Goal: Transaction & Acquisition: Purchase product/service

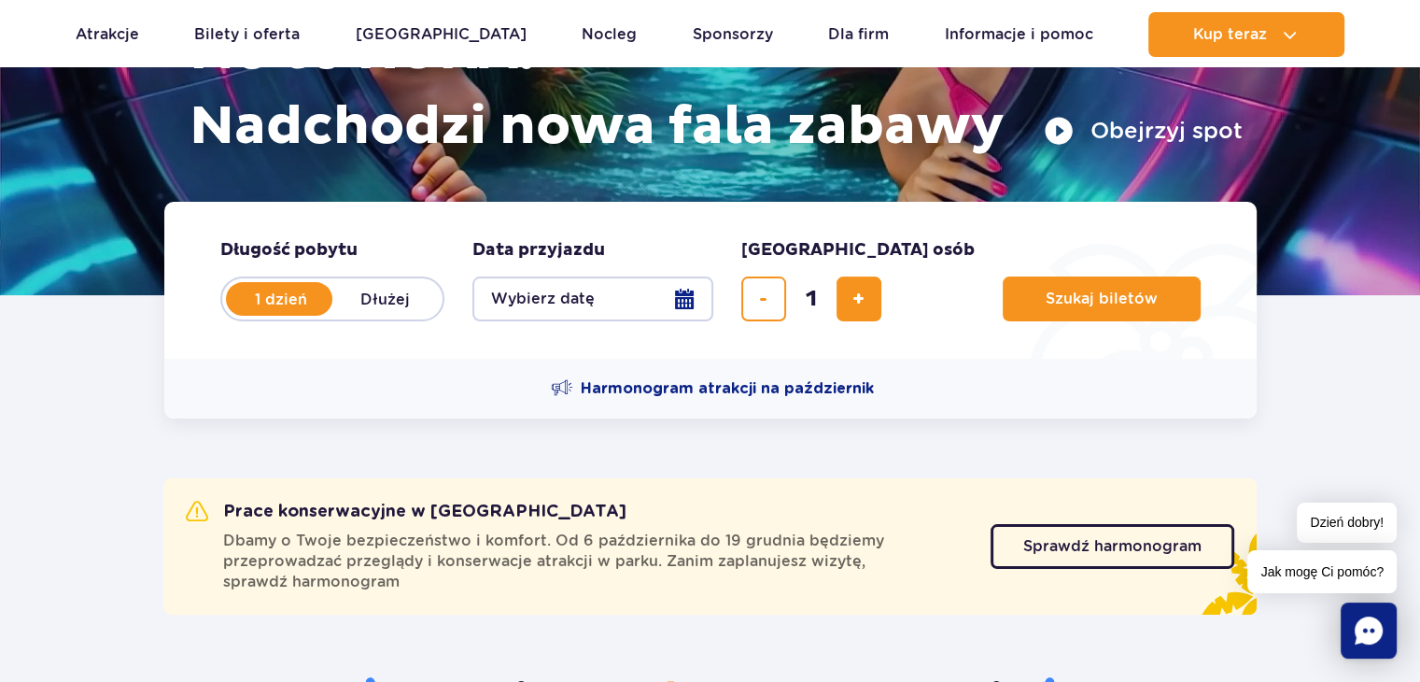
scroll to position [467, 0]
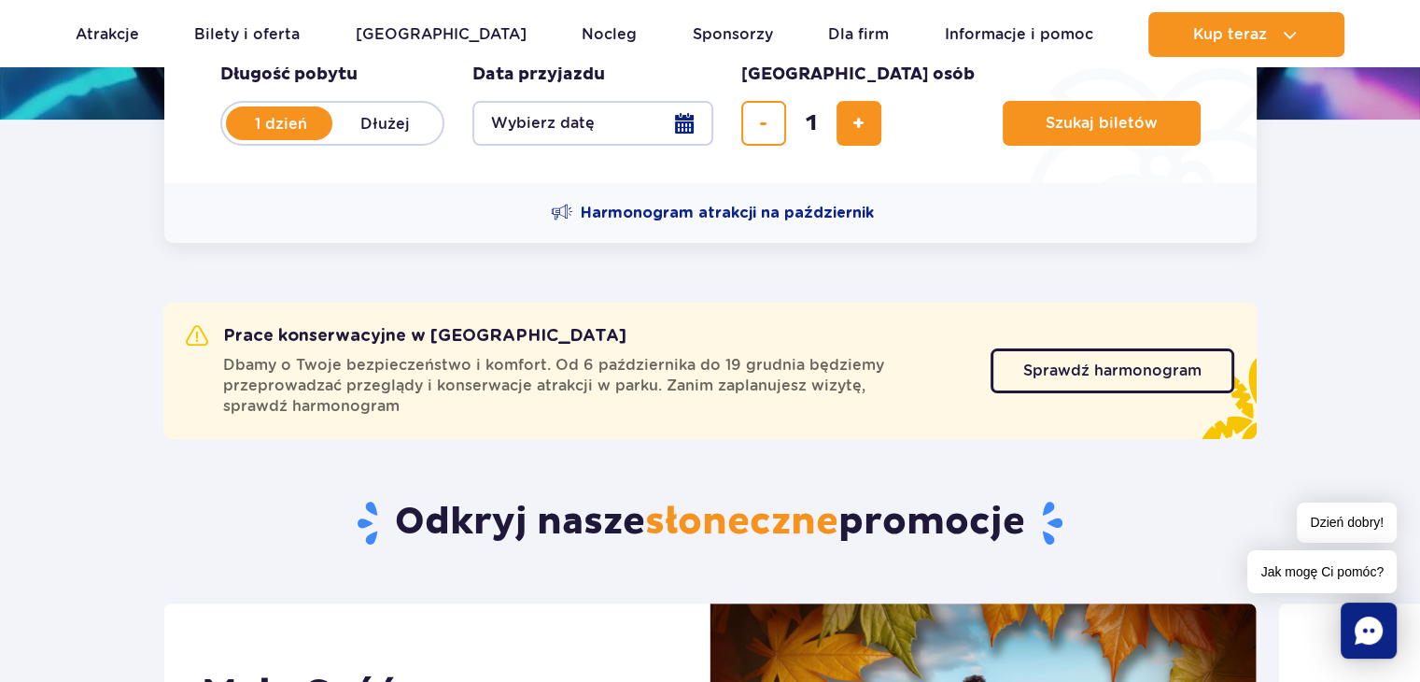
click at [1047, 393] on div "Sprawdź harmonogram Sprawdź harmonogram" at bounding box center [1113, 370] width 244 height 91
click at [1046, 373] on span "Sprawdź harmonogram" at bounding box center [1098, 370] width 178 height 15
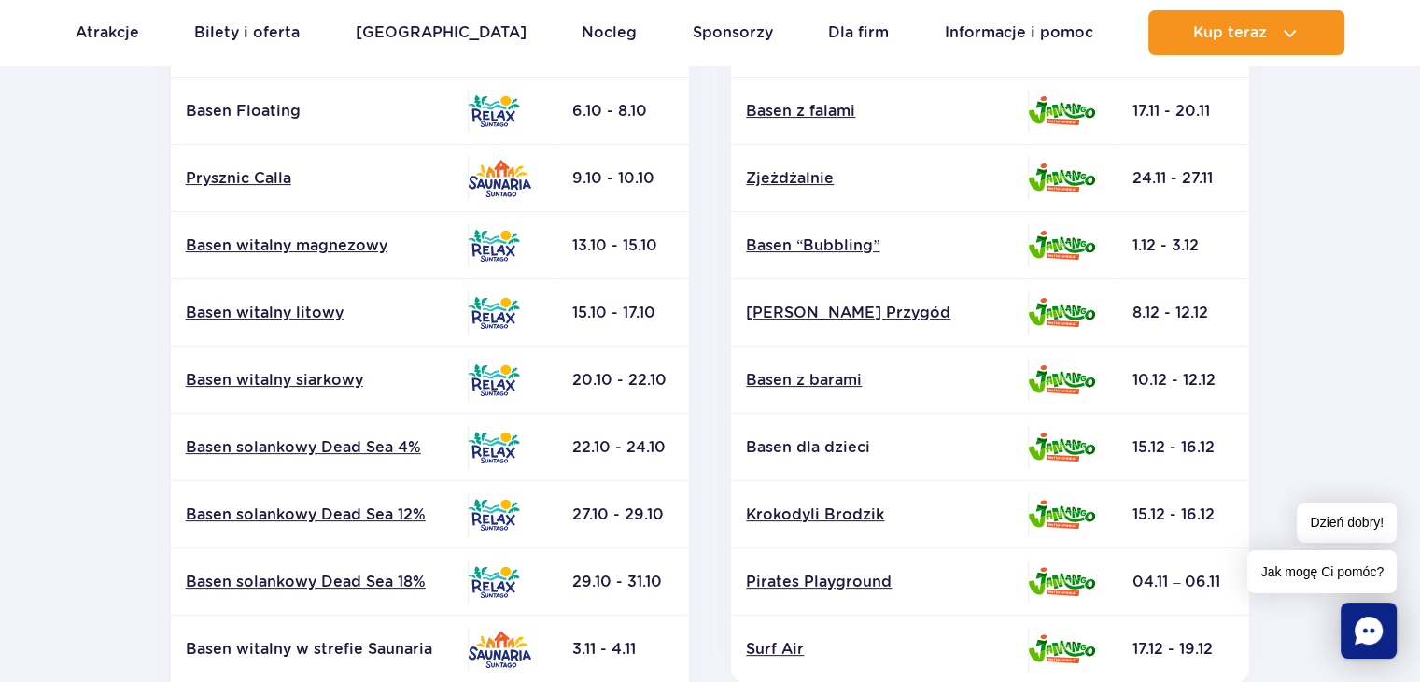
scroll to position [467, 0]
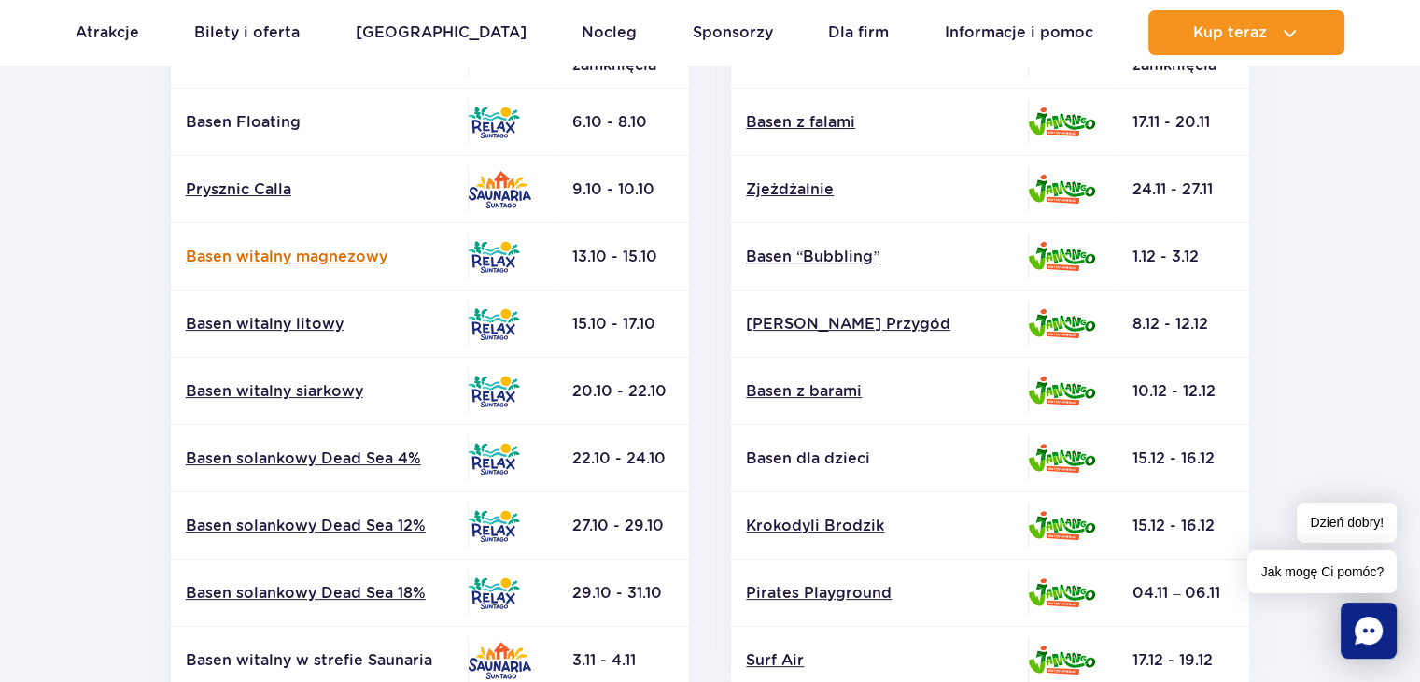
click at [289, 255] on link "Basen witalny magnezowy" at bounding box center [319, 256] width 267 height 21
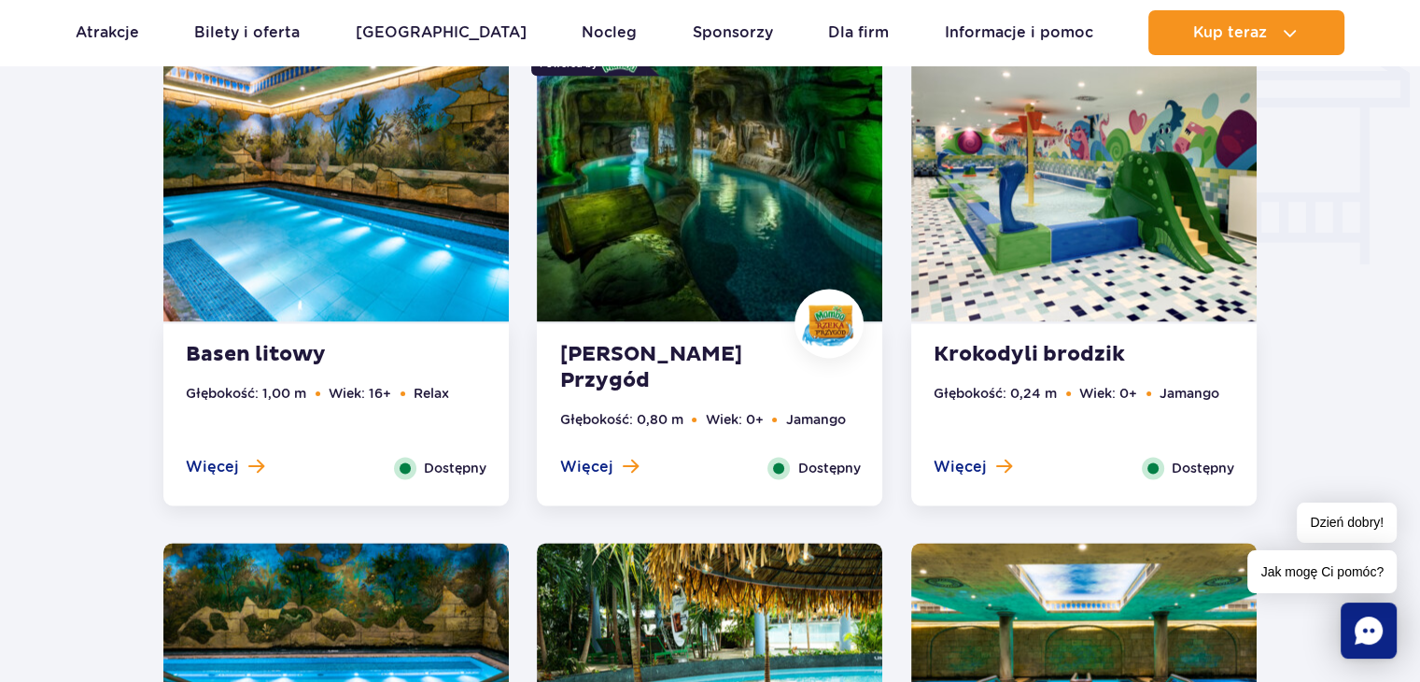
scroll to position [2389, 0]
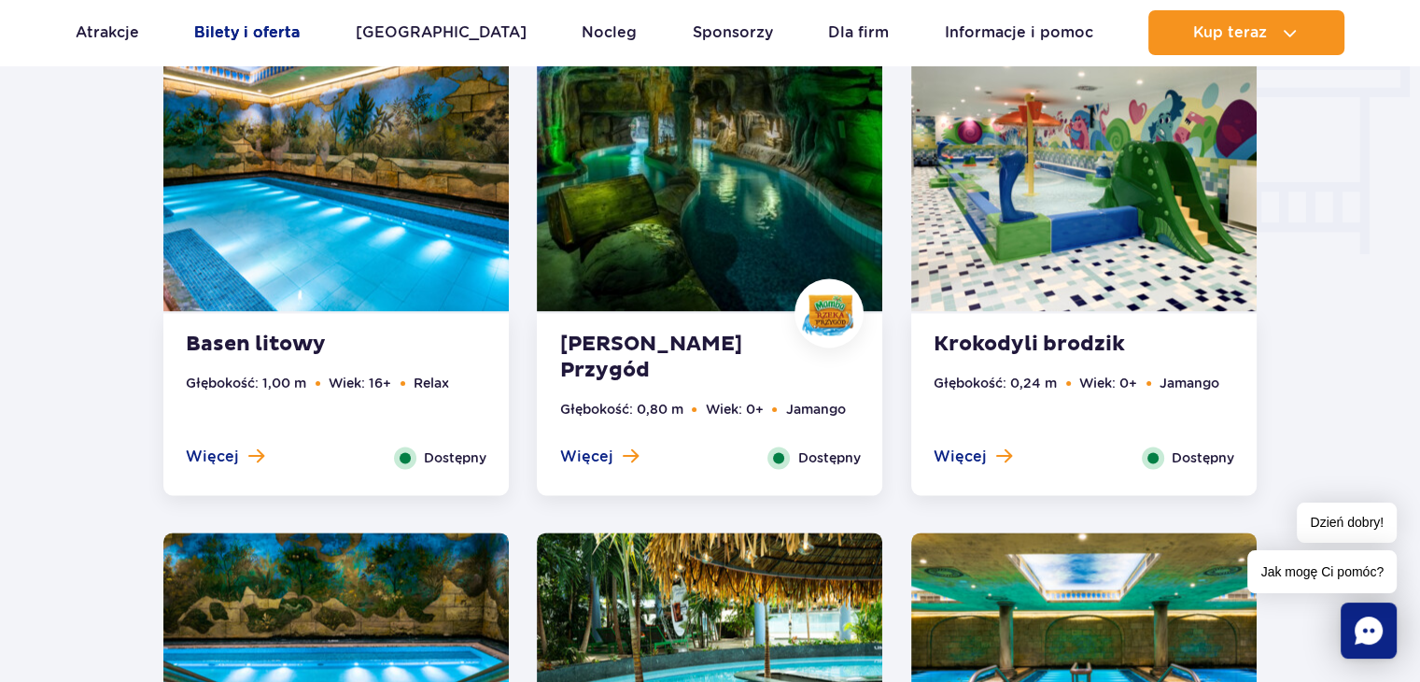
click at [228, 29] on link "Bilety i oferta" at bounding box center [246, 32] width 105 height 45
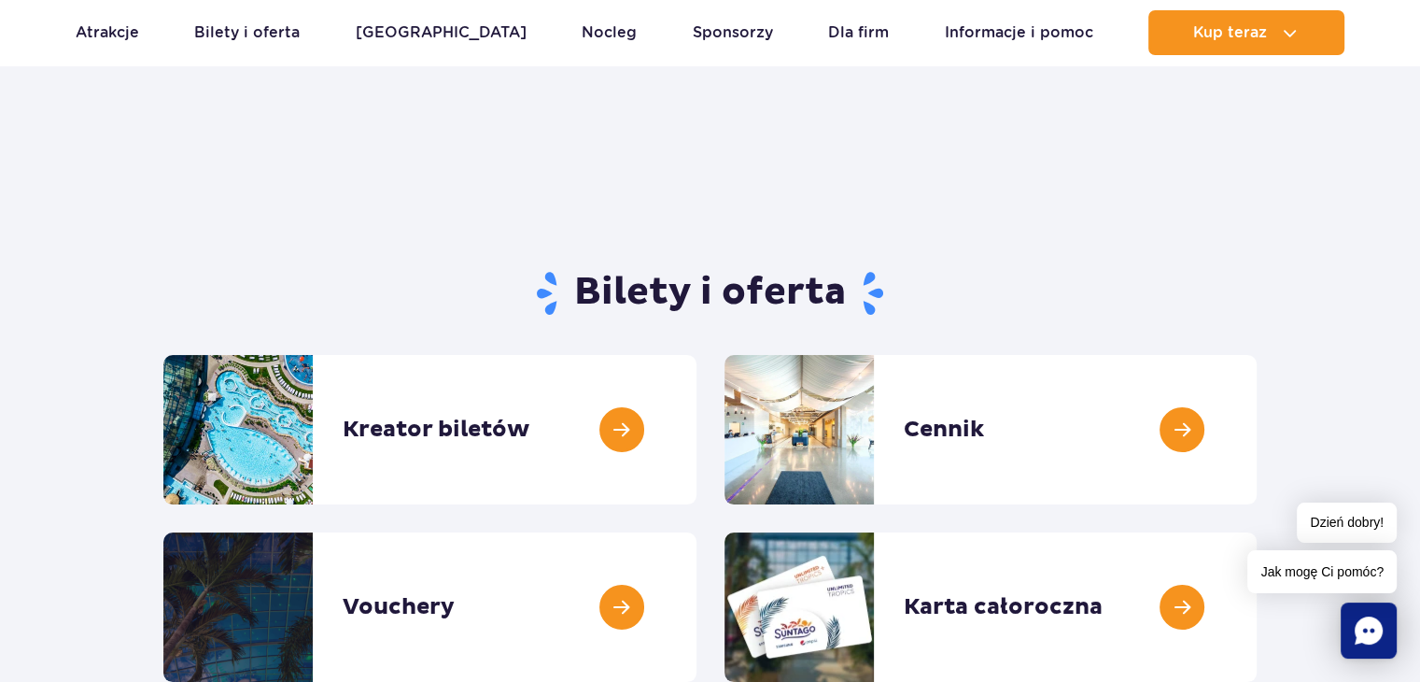
scroll to position [93, 0]
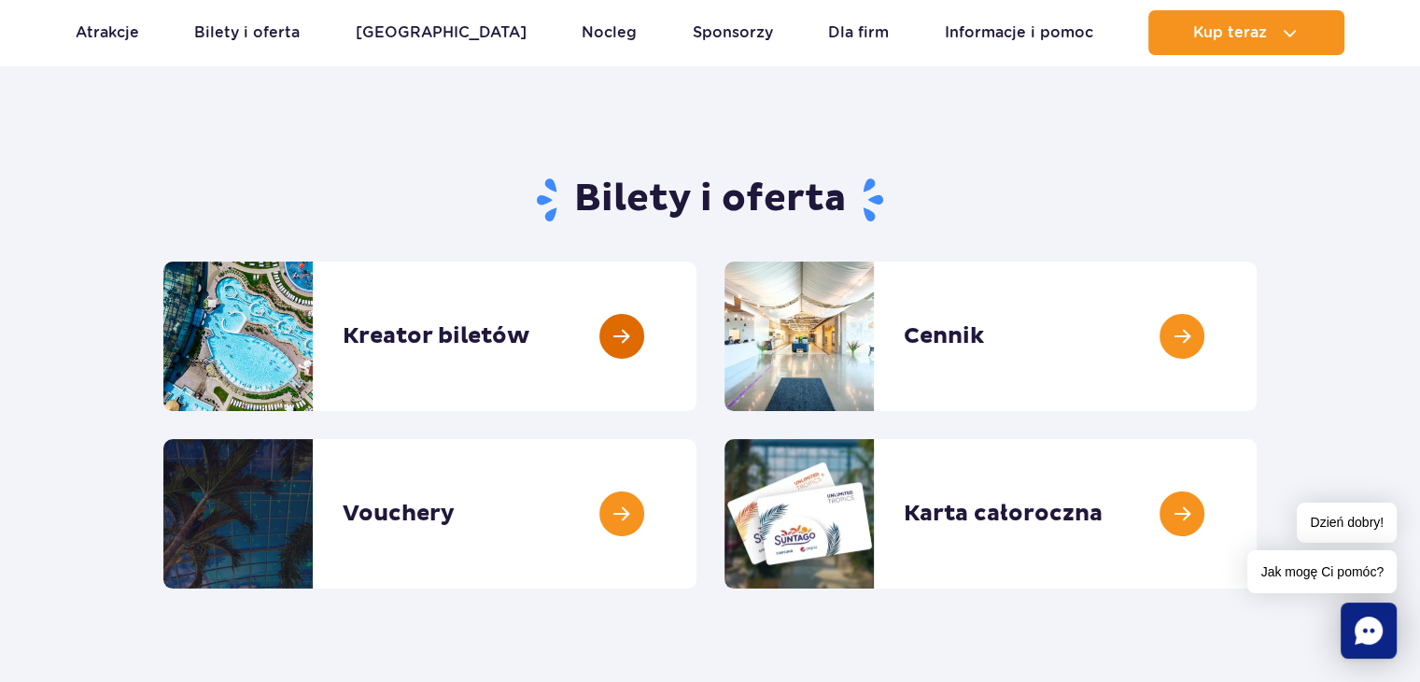
click at [696, 305] on link at bounding box center [696, 335] width 0 height 149
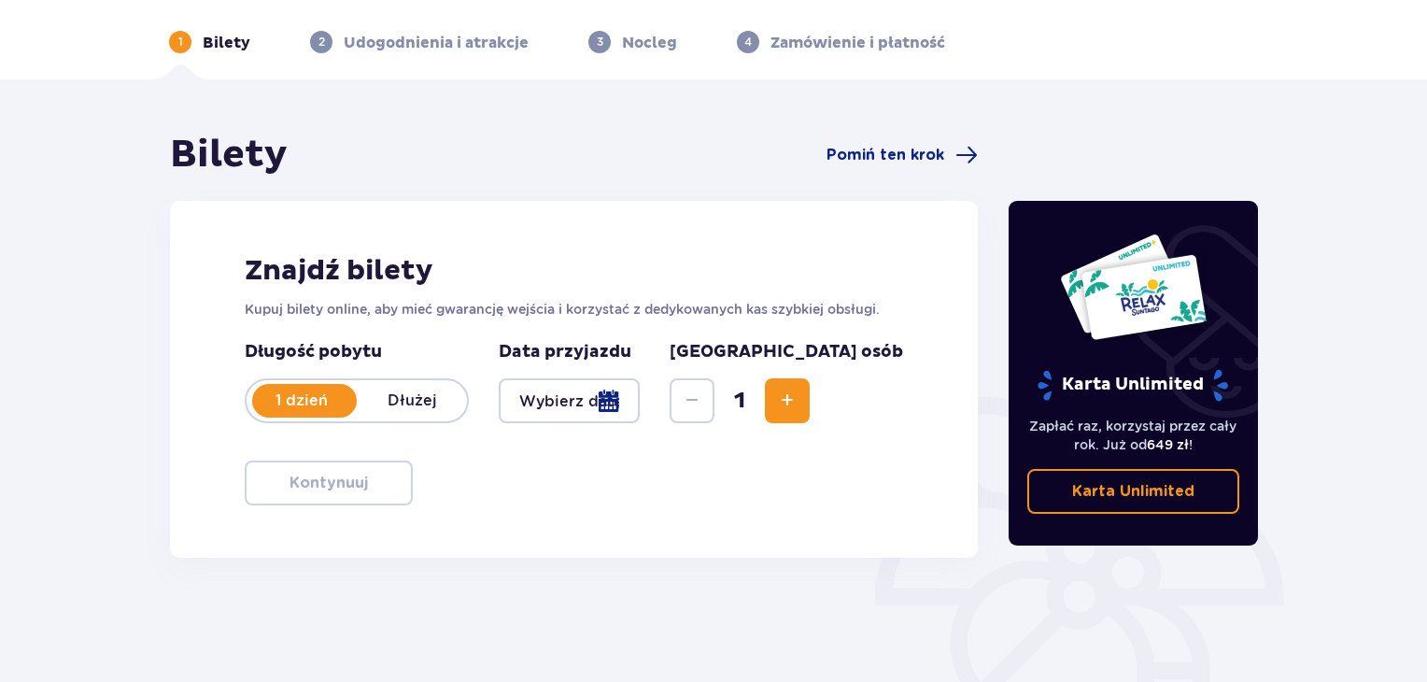
scroll to position [187, 0]
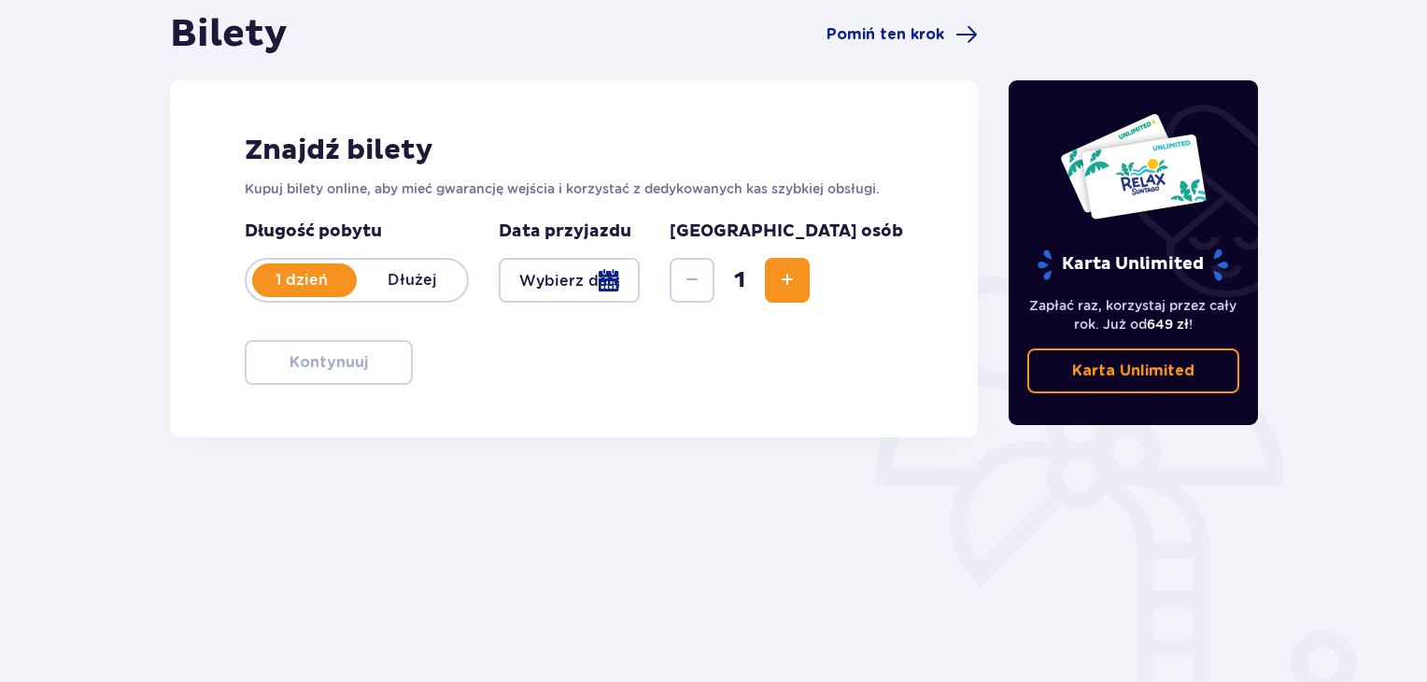
click at [614, 292] on div at bounding box center [569, 280] width 141 height 45
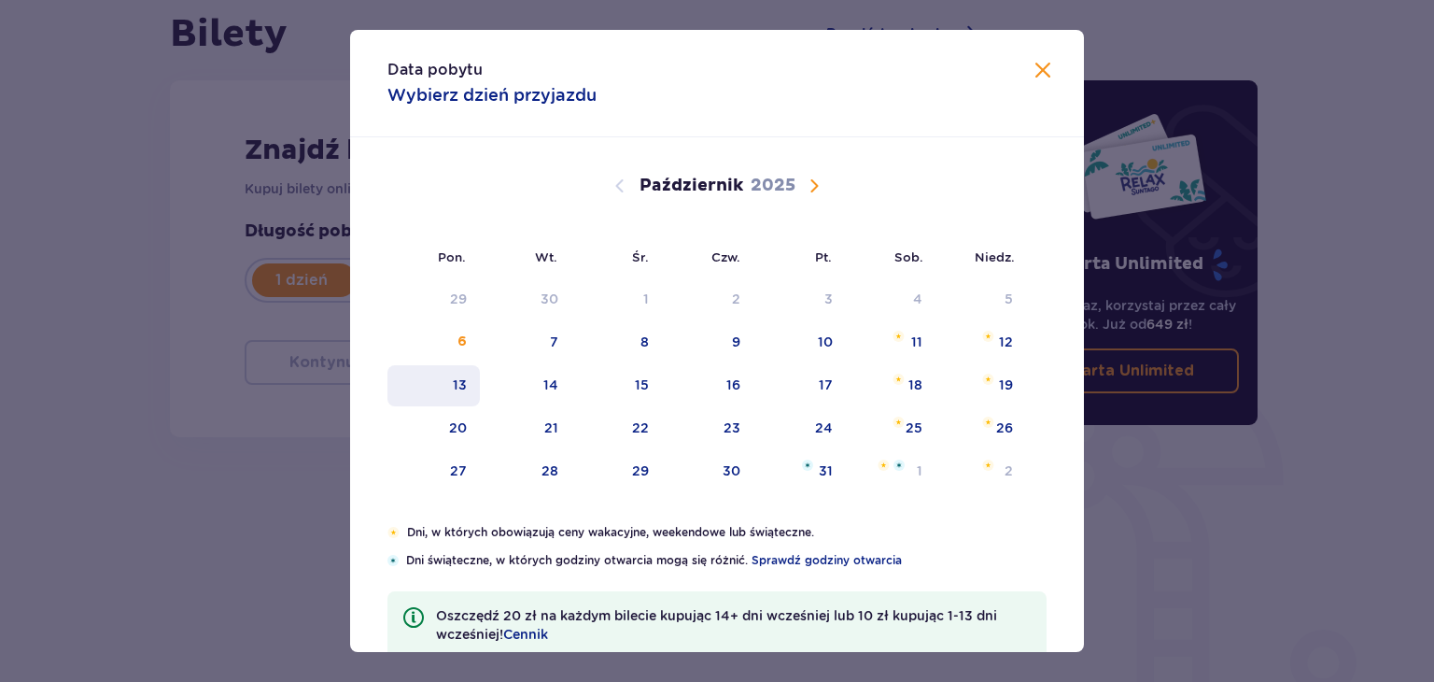
click at [459, 375] on div "13" at bounding box center [460, 384] width 14 height 19
type input "[DATE]"
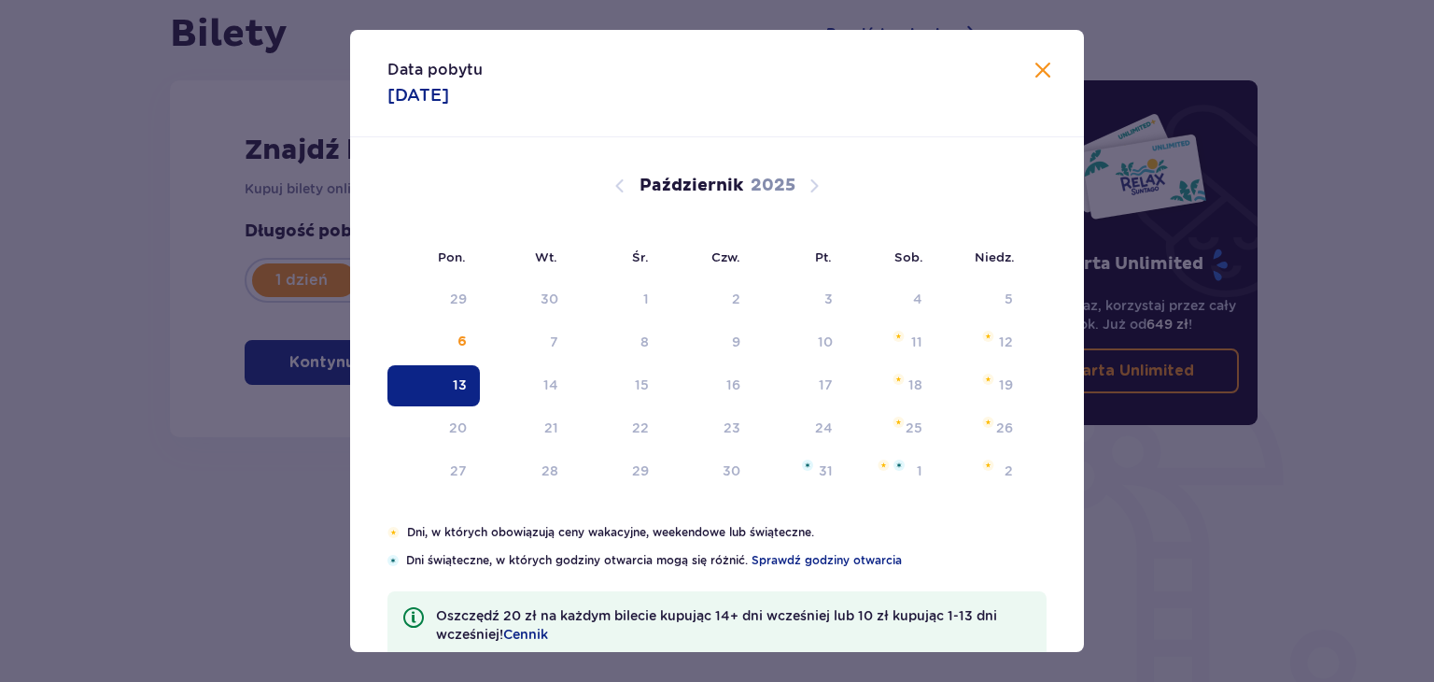
click at [1027, 71] on div "Karta Unlimited Zapłać raz, korzystaj przez cały rok. Już od 649 zł ! Karta Unl…" at bounding box center [1133, 331] width 280 height 641
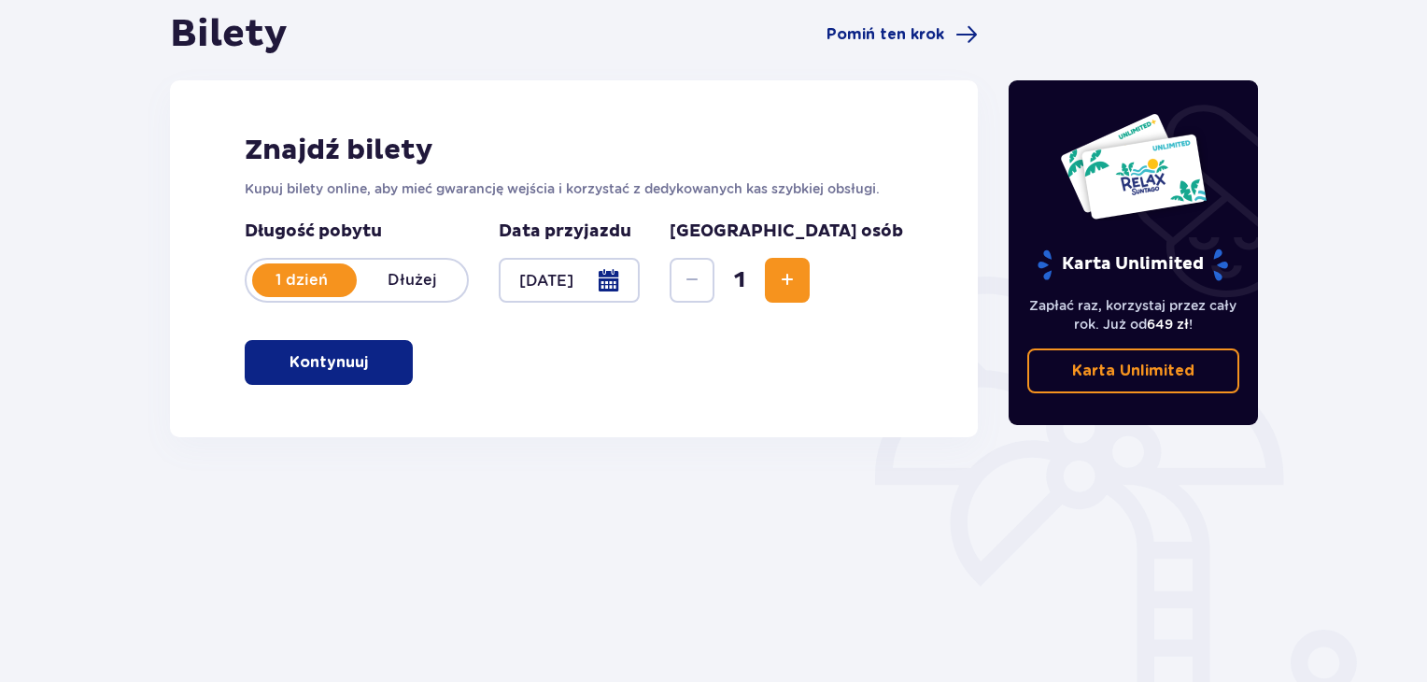
click at [798, 288] on span "Zwiększ" at bounding box center [787, 280] width 22 height 22
click at [325, 360] on p "Kontynuuj" at bounding box center [328, 362] width 78 height 21
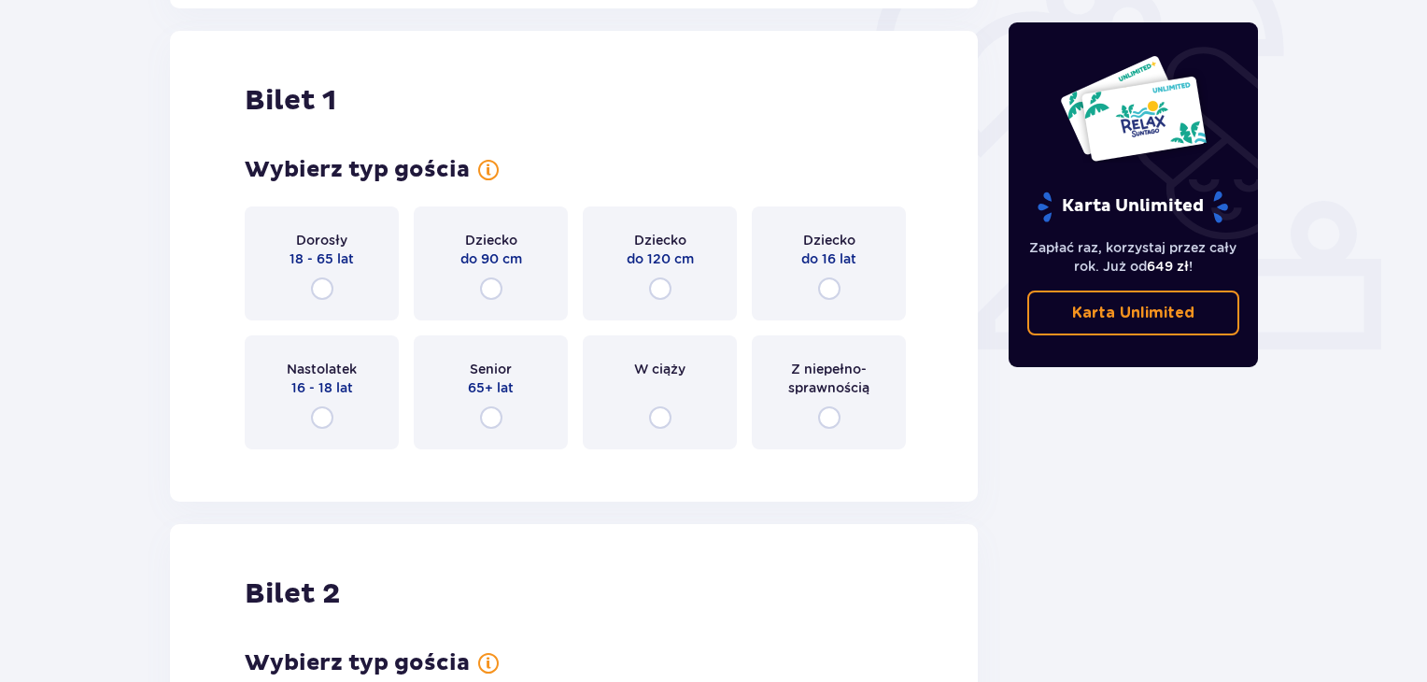
scroll to position [624, 0]
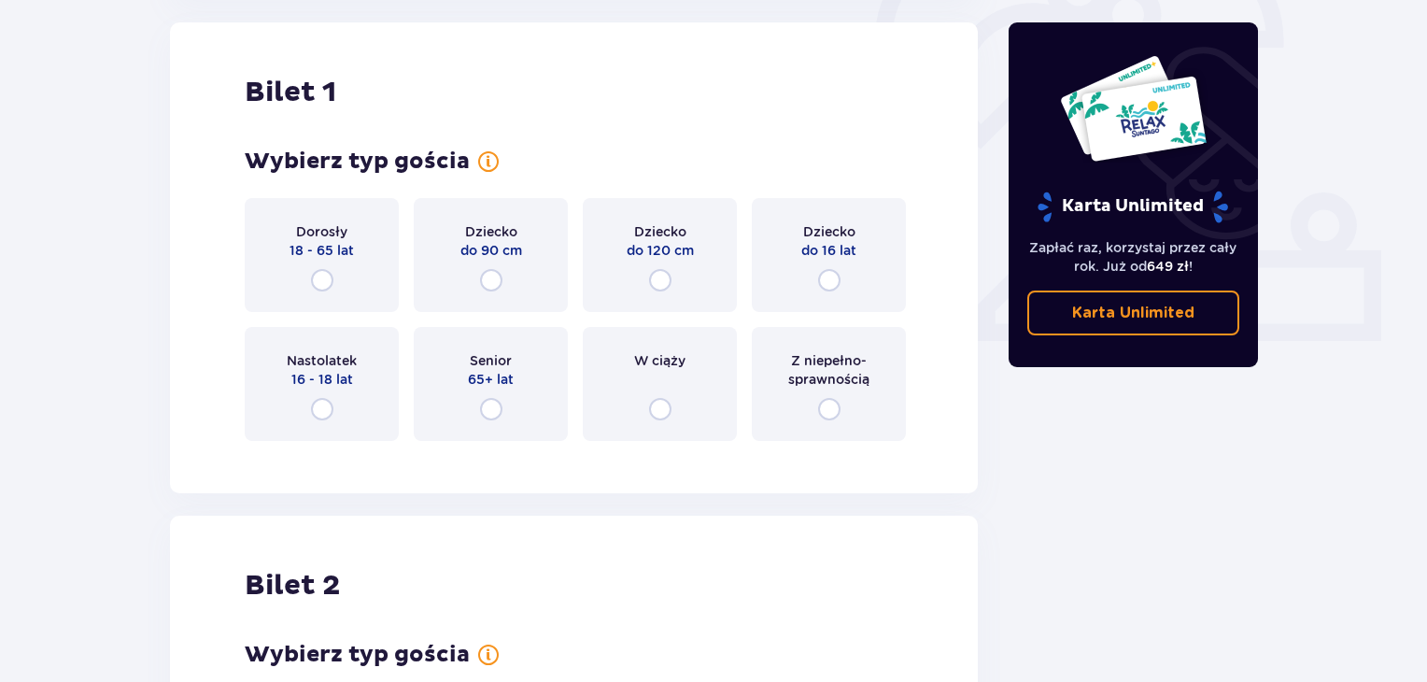
click at [319, 274] on input "radio" at bounding box center [322, 280] width 22 height 22
radio input "true"
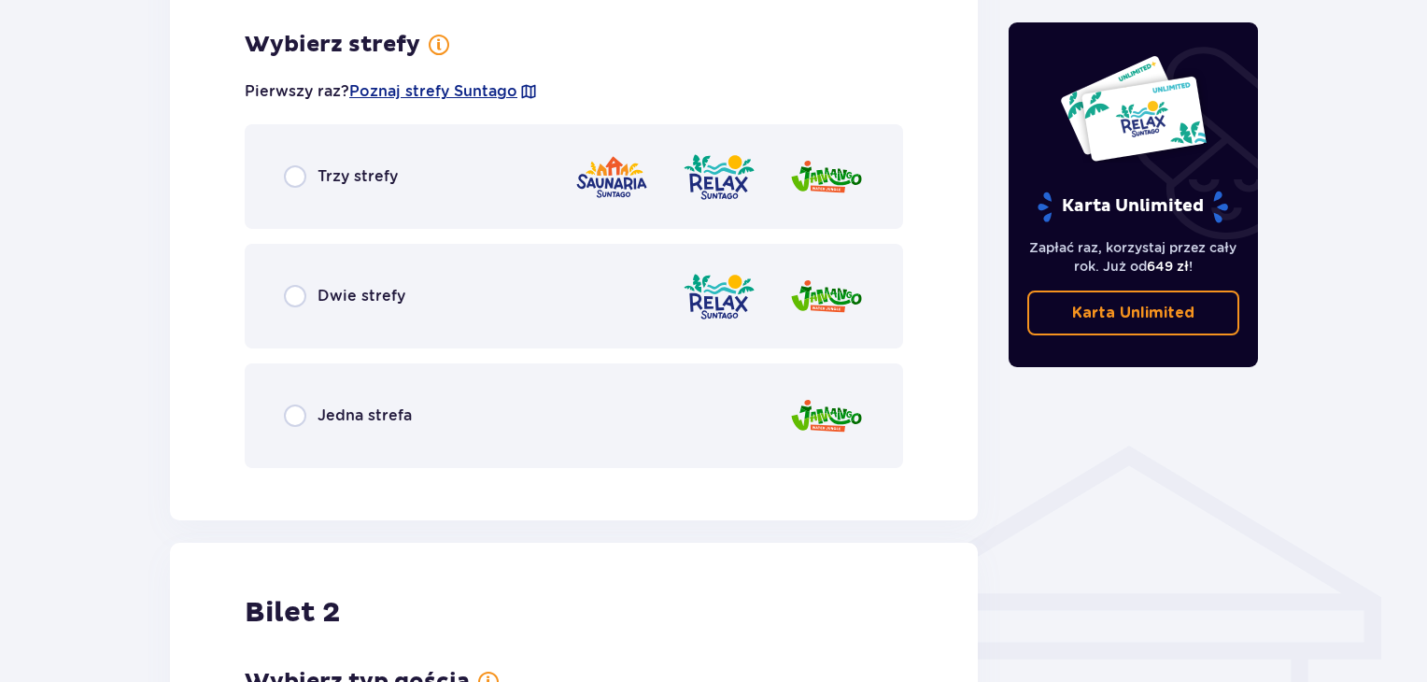
scroll to position [1079, 0]
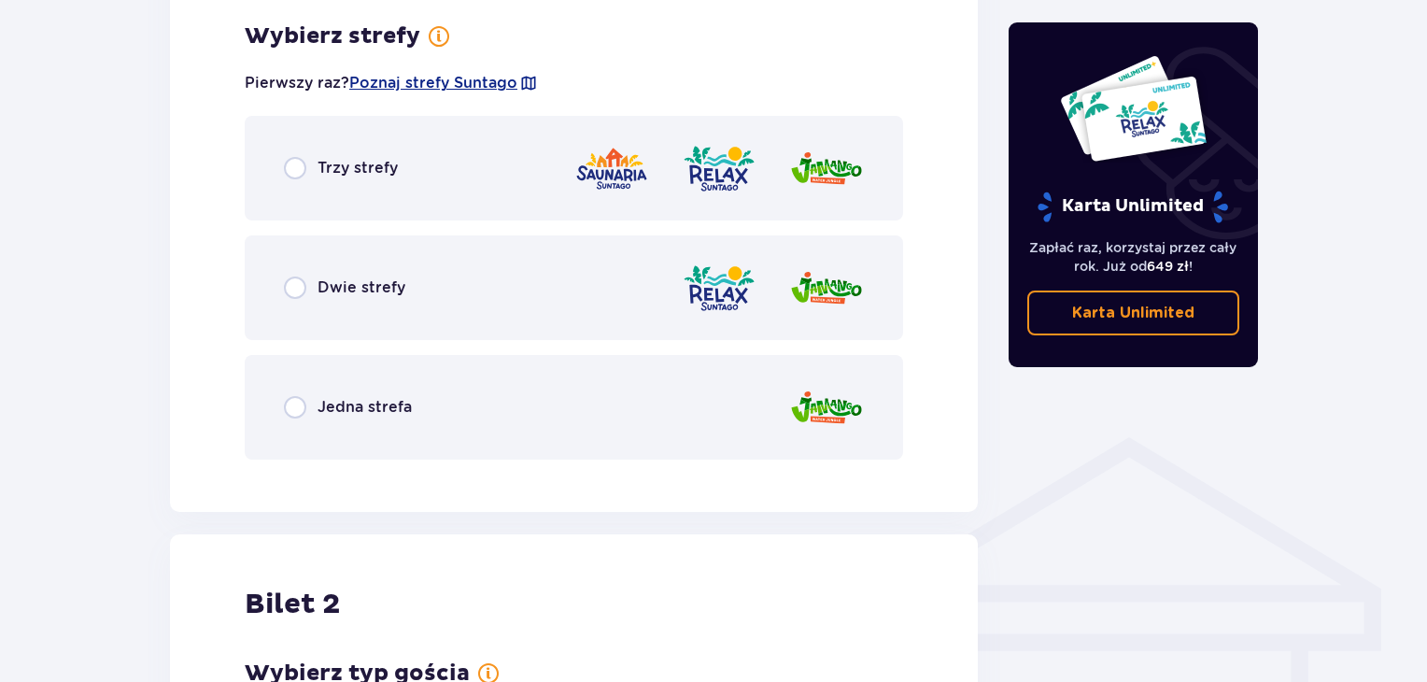
click at [295, 172] on input "radio" at bounding box center [295, 168] width 22 height 22
radio input "true"
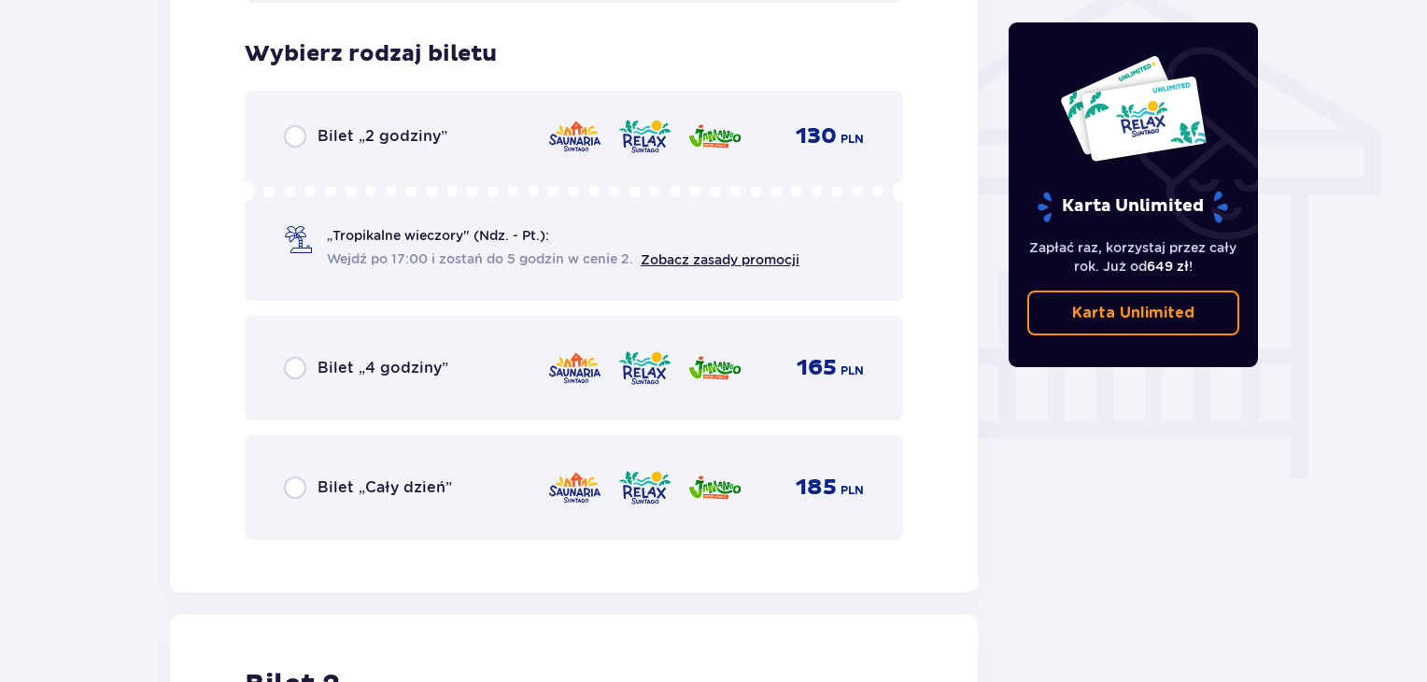
scroll to position [1554, 0]
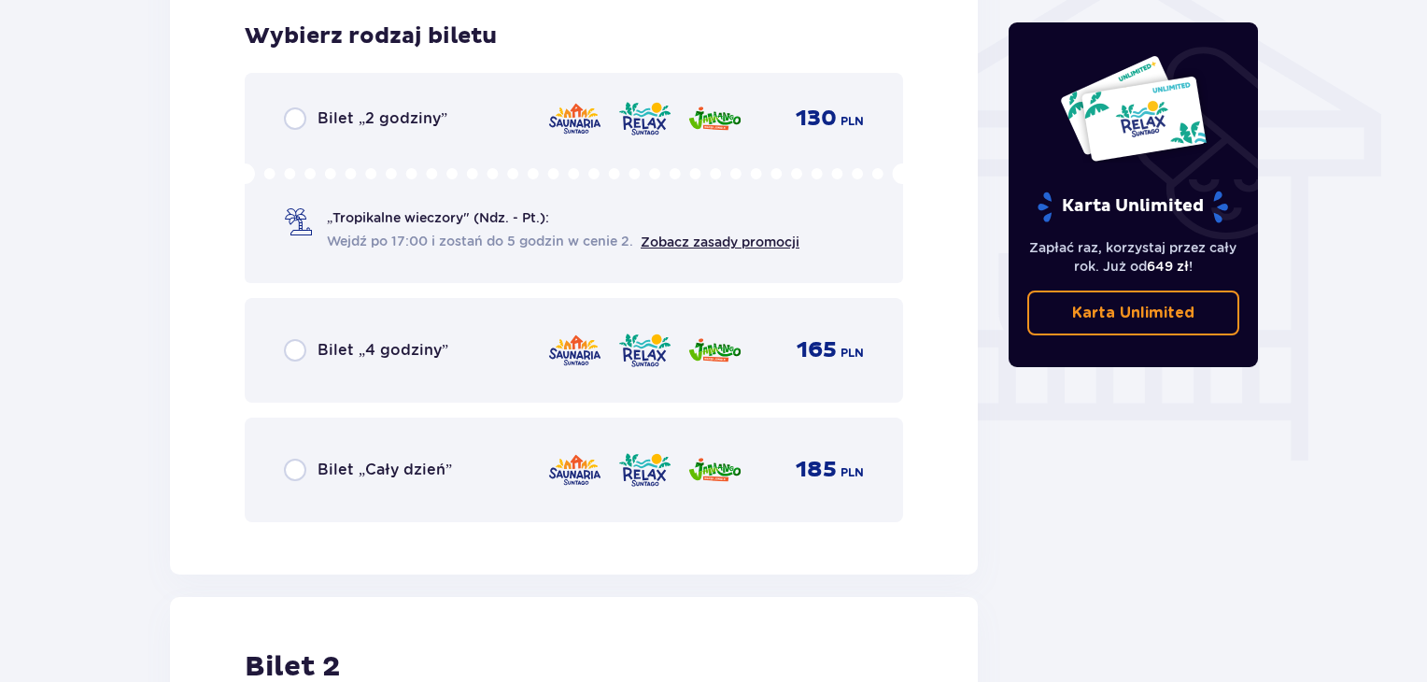
click at [293, 468] on input "radio" at bounding box center [295, 469] width 22 height 22
radio input "true"
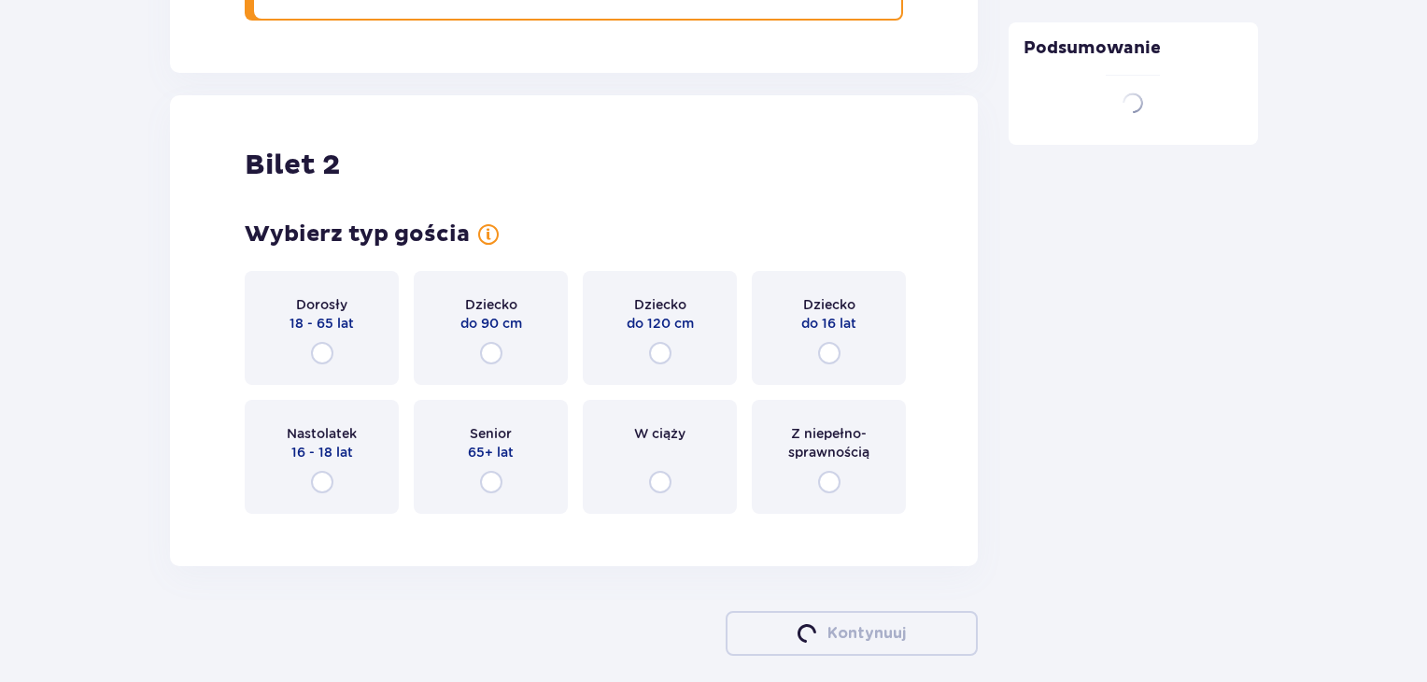
scroll to position [2127, 0]
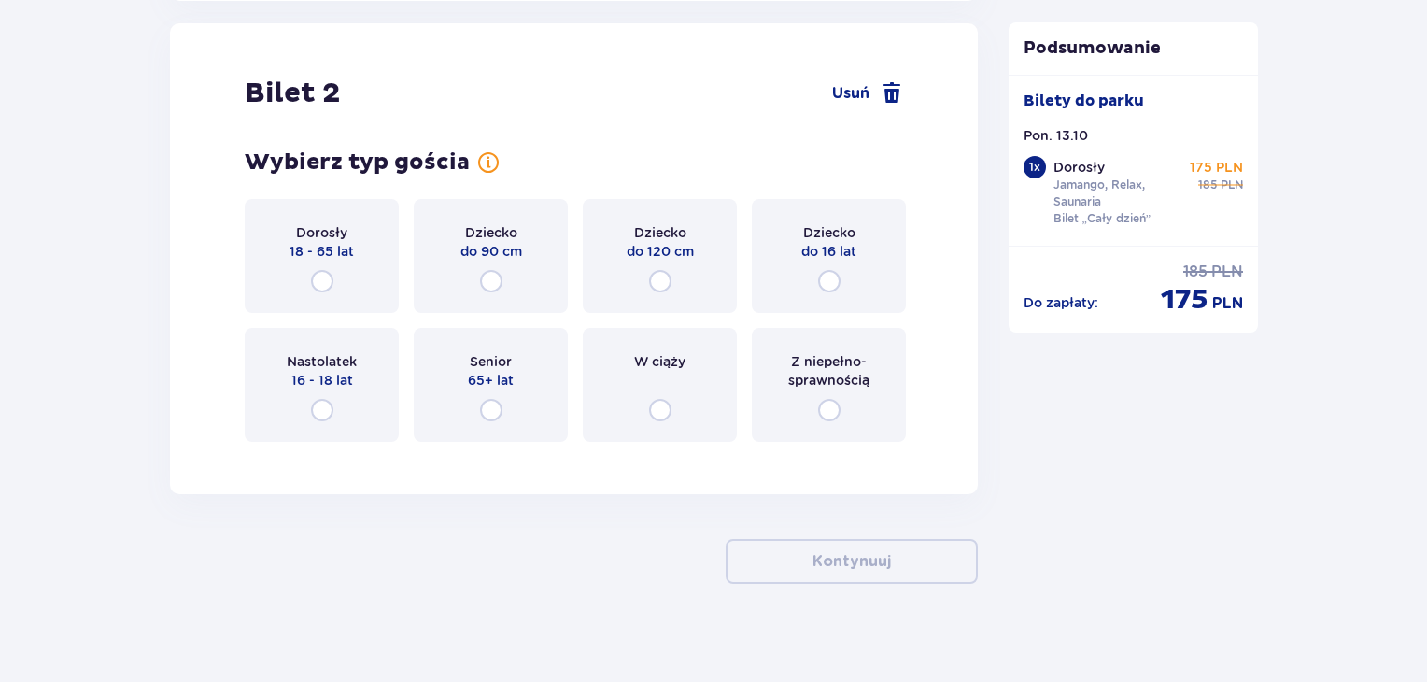
click at [327, 274] on input "radio" at bounding box center [322, 281] width 22 height 22
radio input "true"
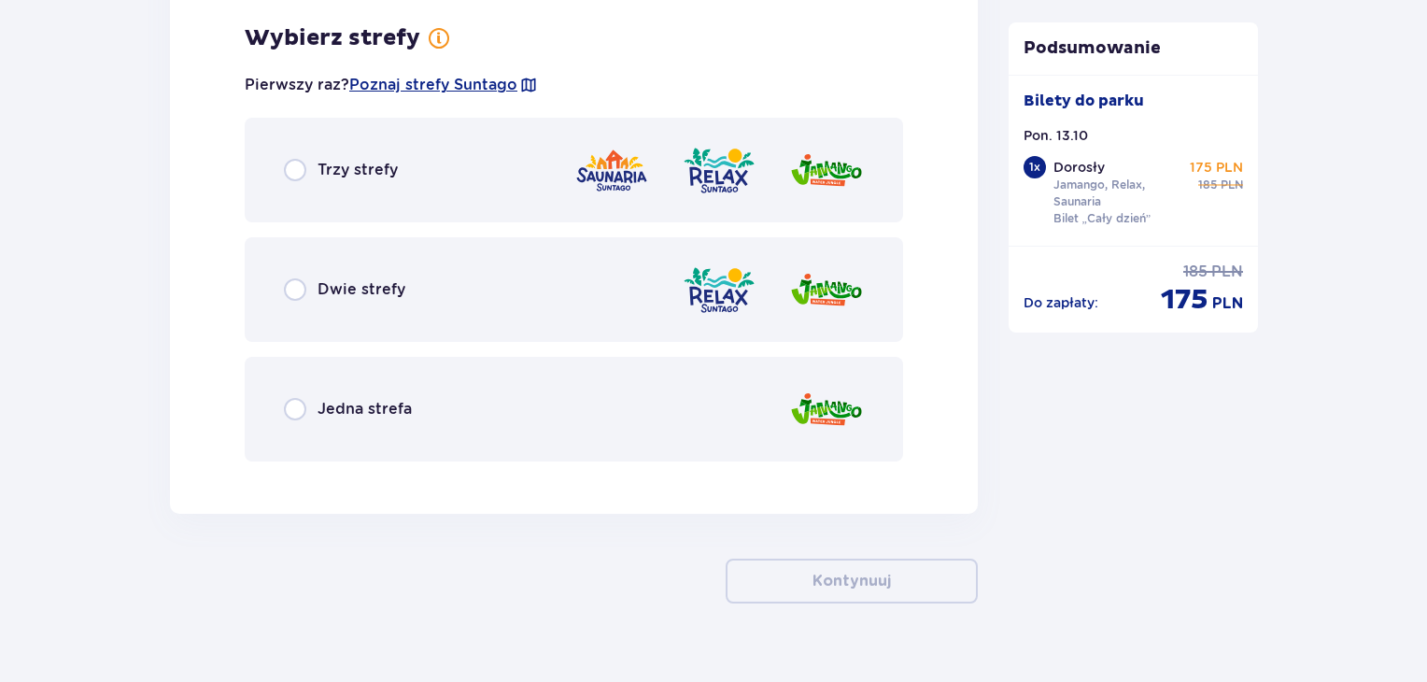
scroll to position [2582, 0]
click at [298, 173] on input "radio" at bounding box center [295, 169] width 22 height 22
radio input "true"
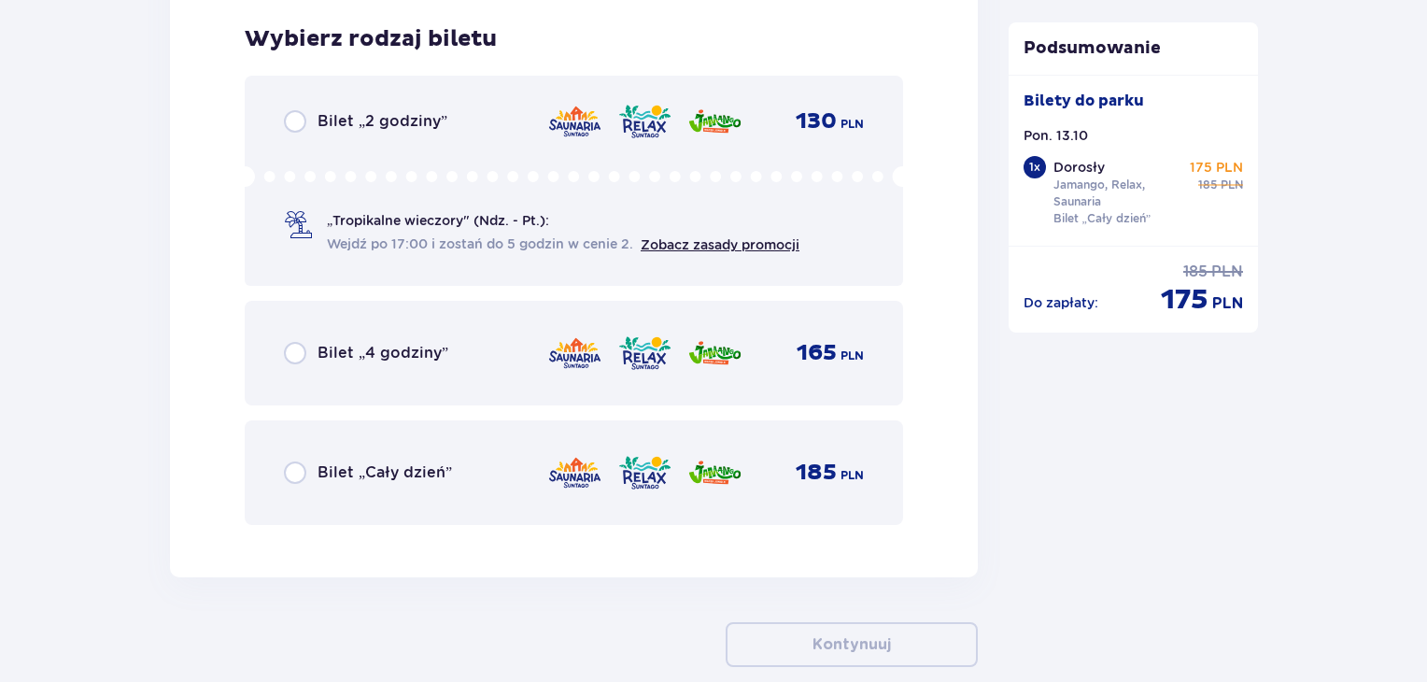
scroll to position [3057, 0]
click at [302, 473] on input "radio" at bounding box center [295, 470] width 22 height 22
radio input "true"
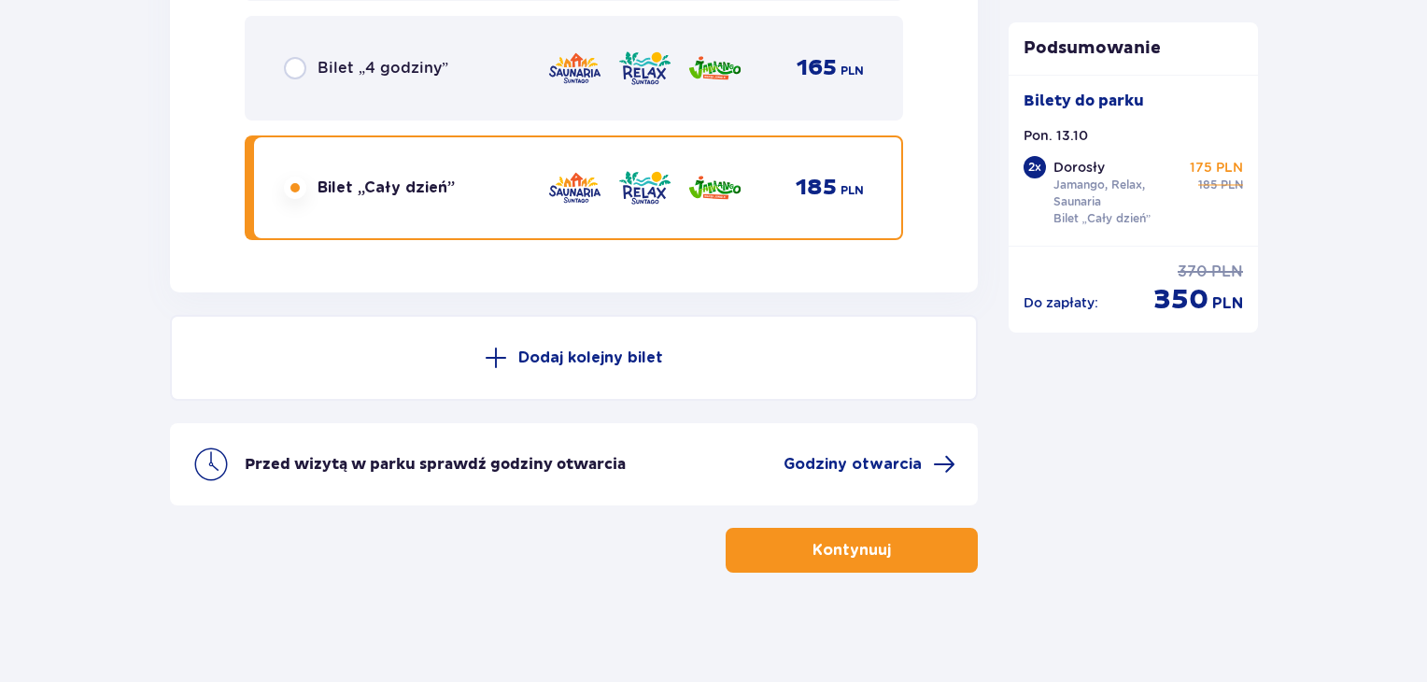
scroll to position [3340, 0]
